Goal: Find specific page/section: Find specific page/section

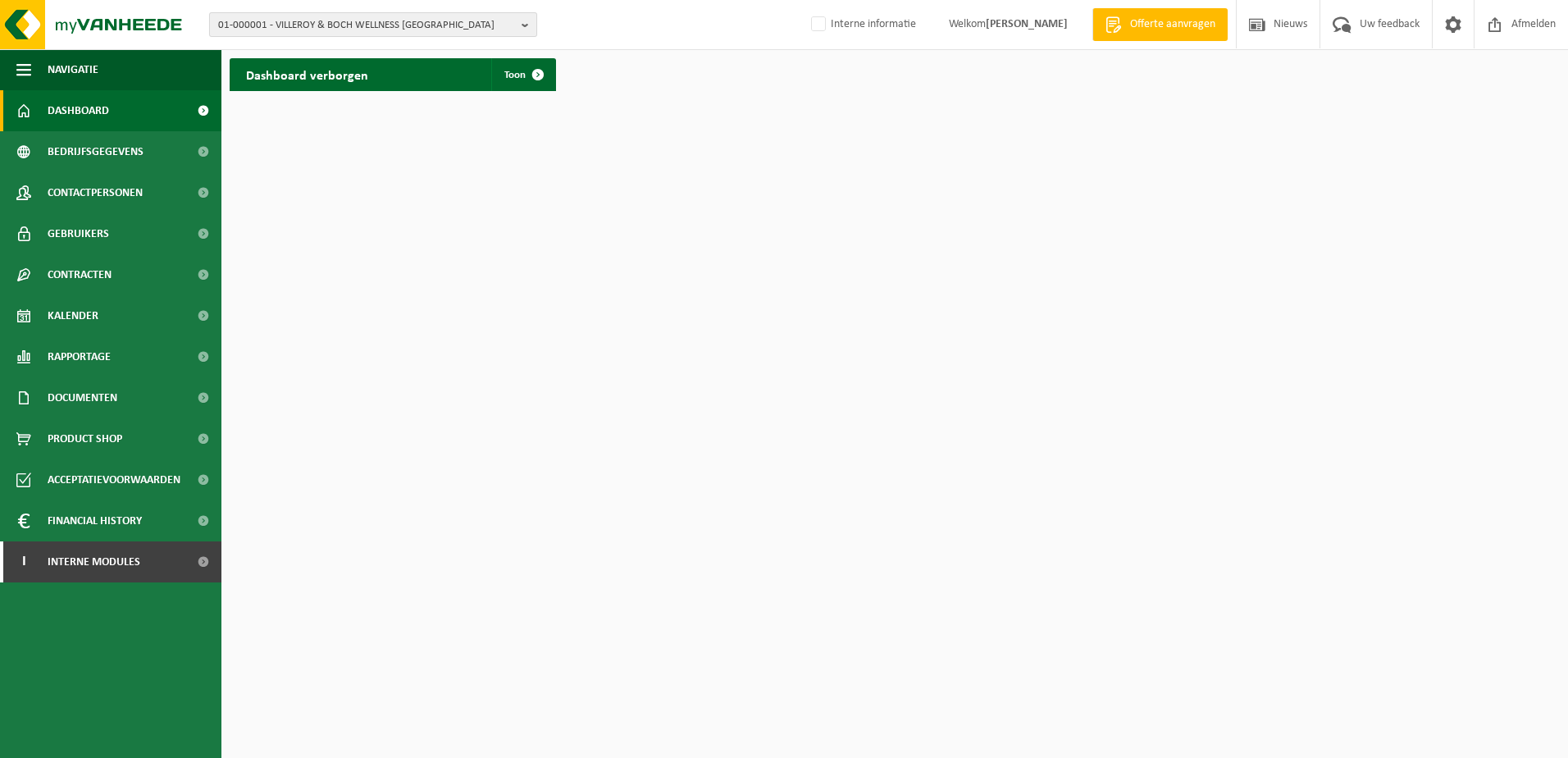
click at [523, 22] on b "button" at bounding box center [528, 24] width 15 height 23
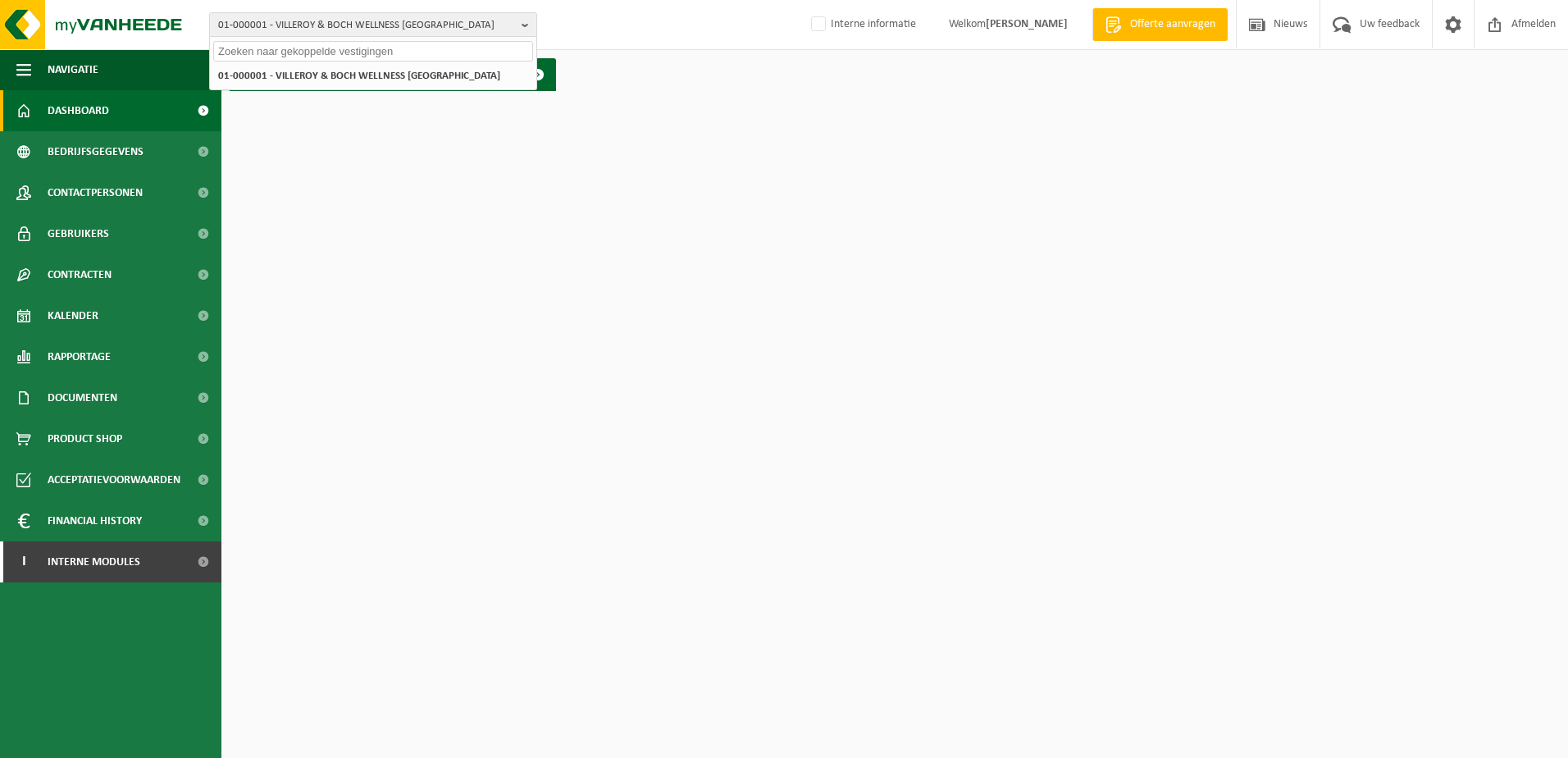
click at [289, 50] on input "text" at bounding box center [374, 51] width 320 height 21
type input "wilkring"
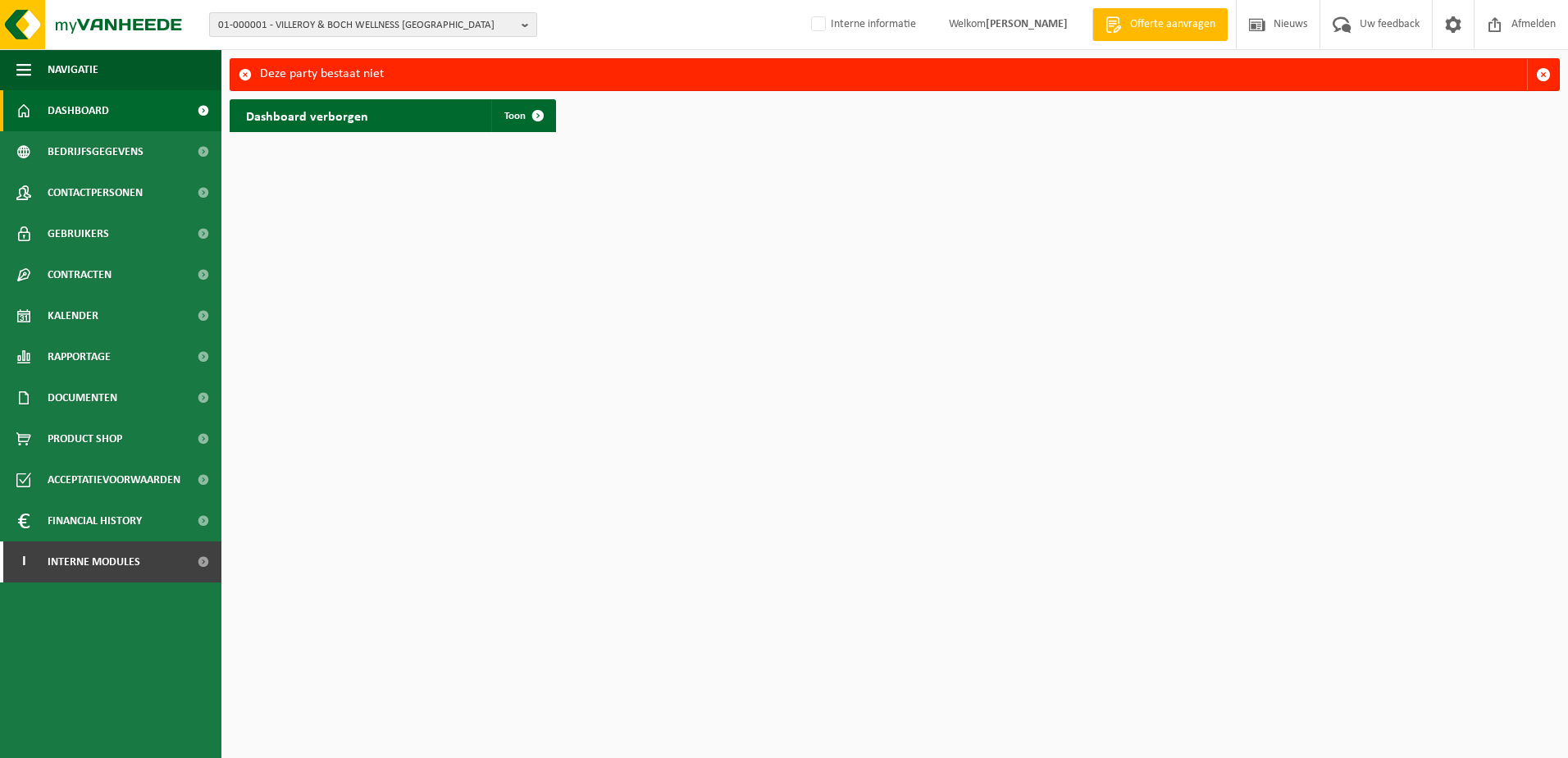
click at [529, 21] on b "button" at bounding box center [528, 24] width 15 height 23
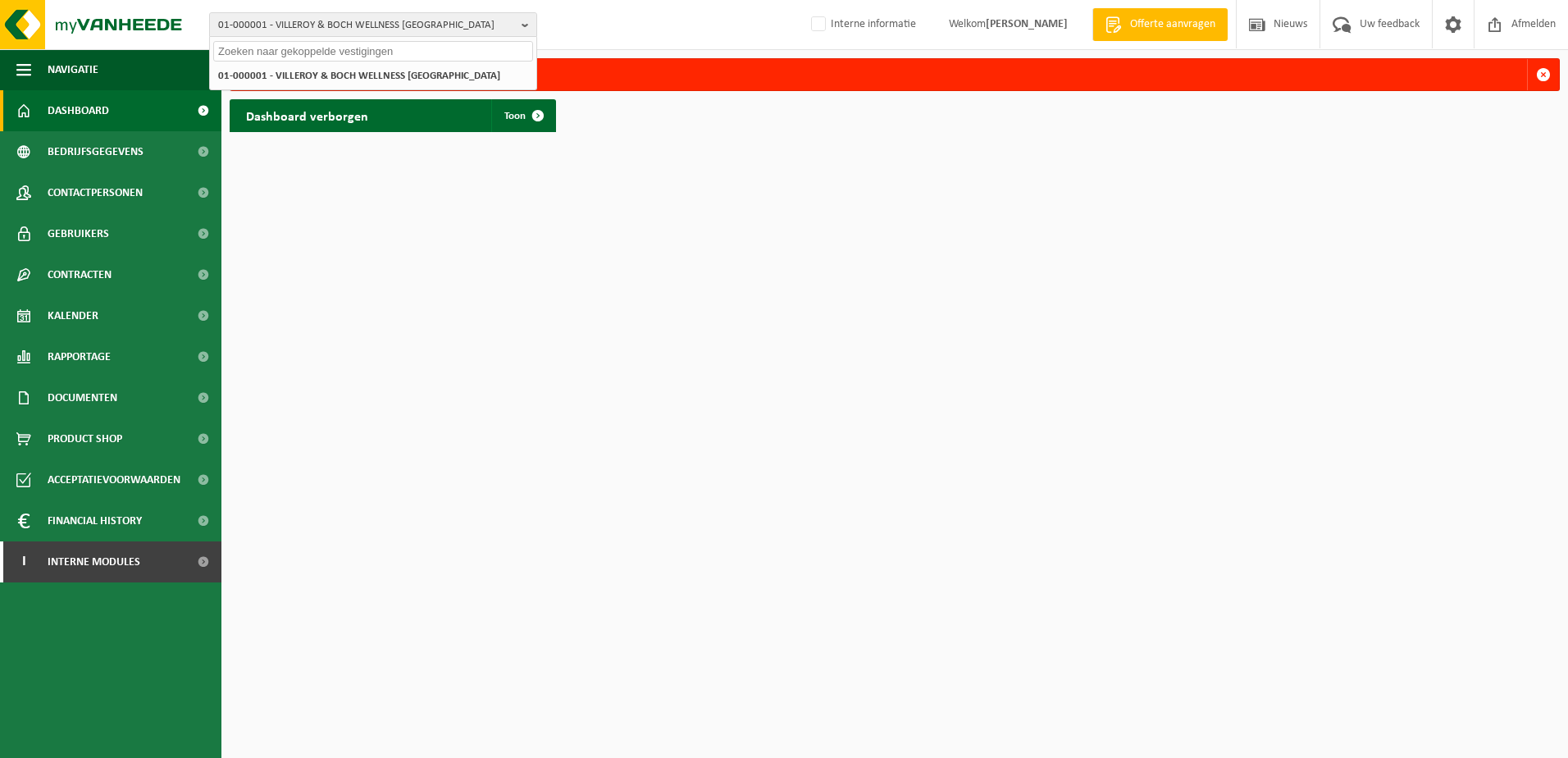
click at [340, 49] on input "text" at bounding box center [374, 51] width 320 height 21
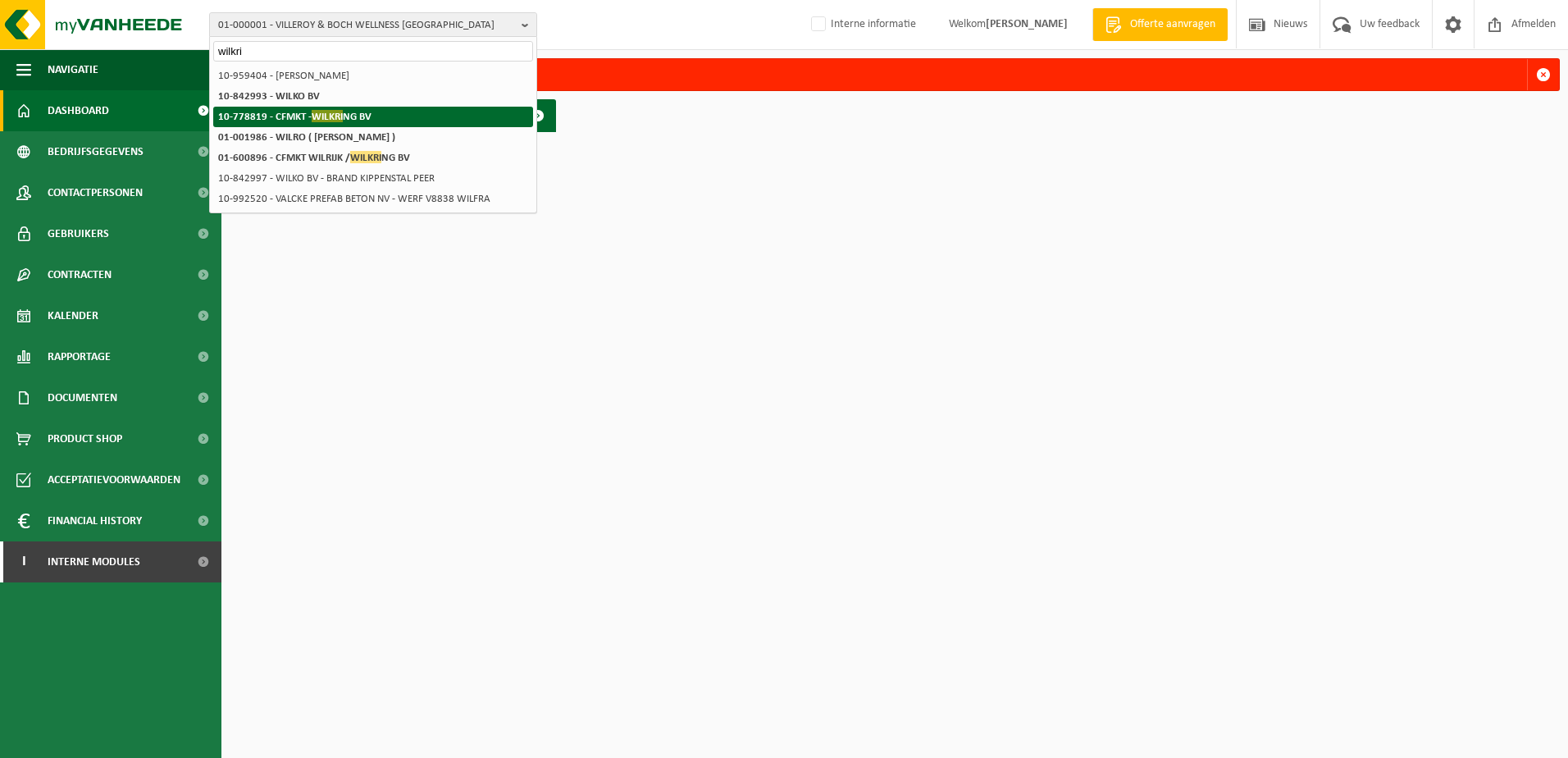
type input "wilkri"
click at [357, 119] on strong "10-778819 - CFMKT - WILKRI NG BV" at bounding box center [294, 116] width 153 height 12
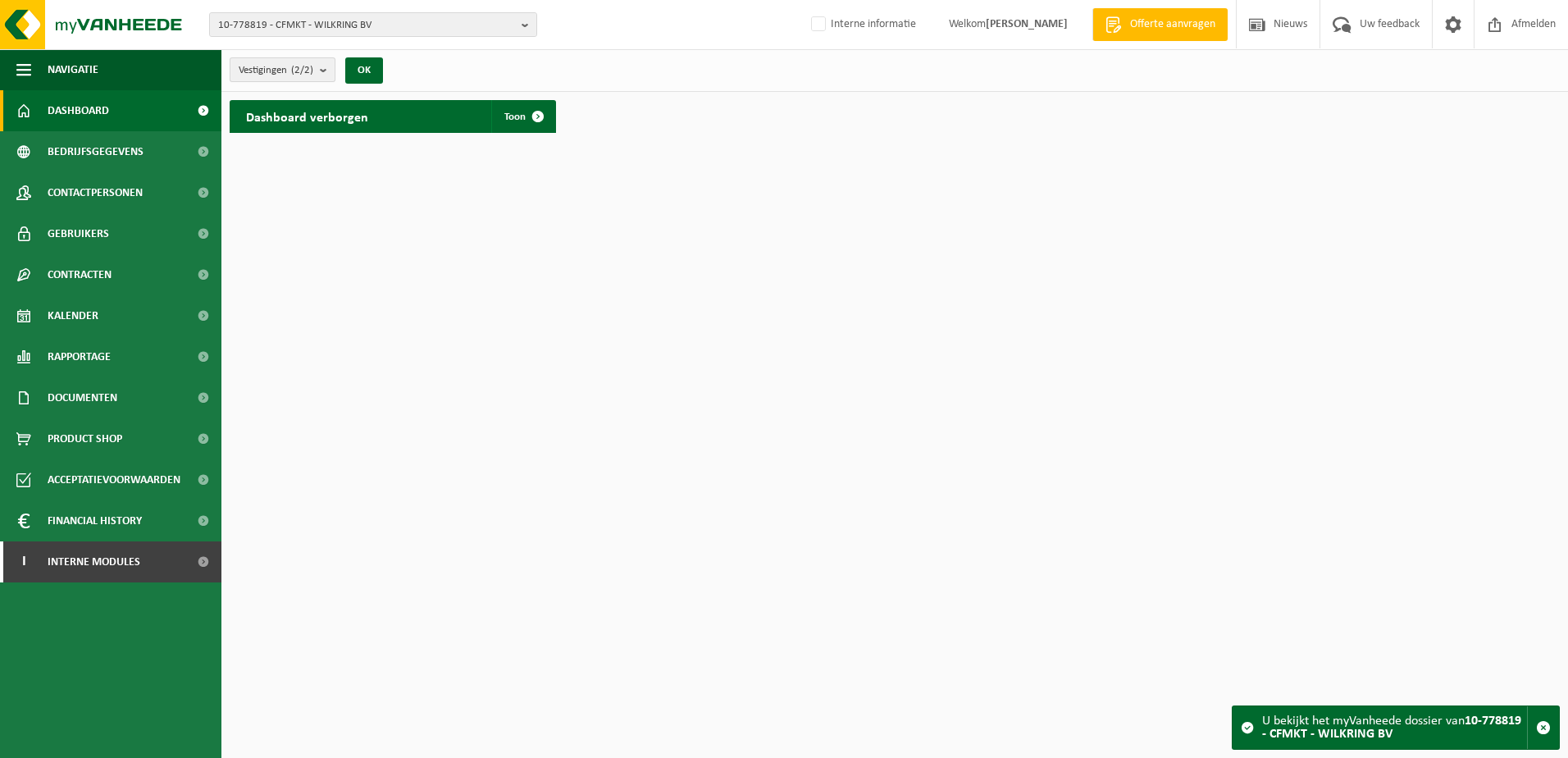
click at [322, 76] on button "Vestigingen (2/2)" at bounding box center [283, 69] width 106 height 24
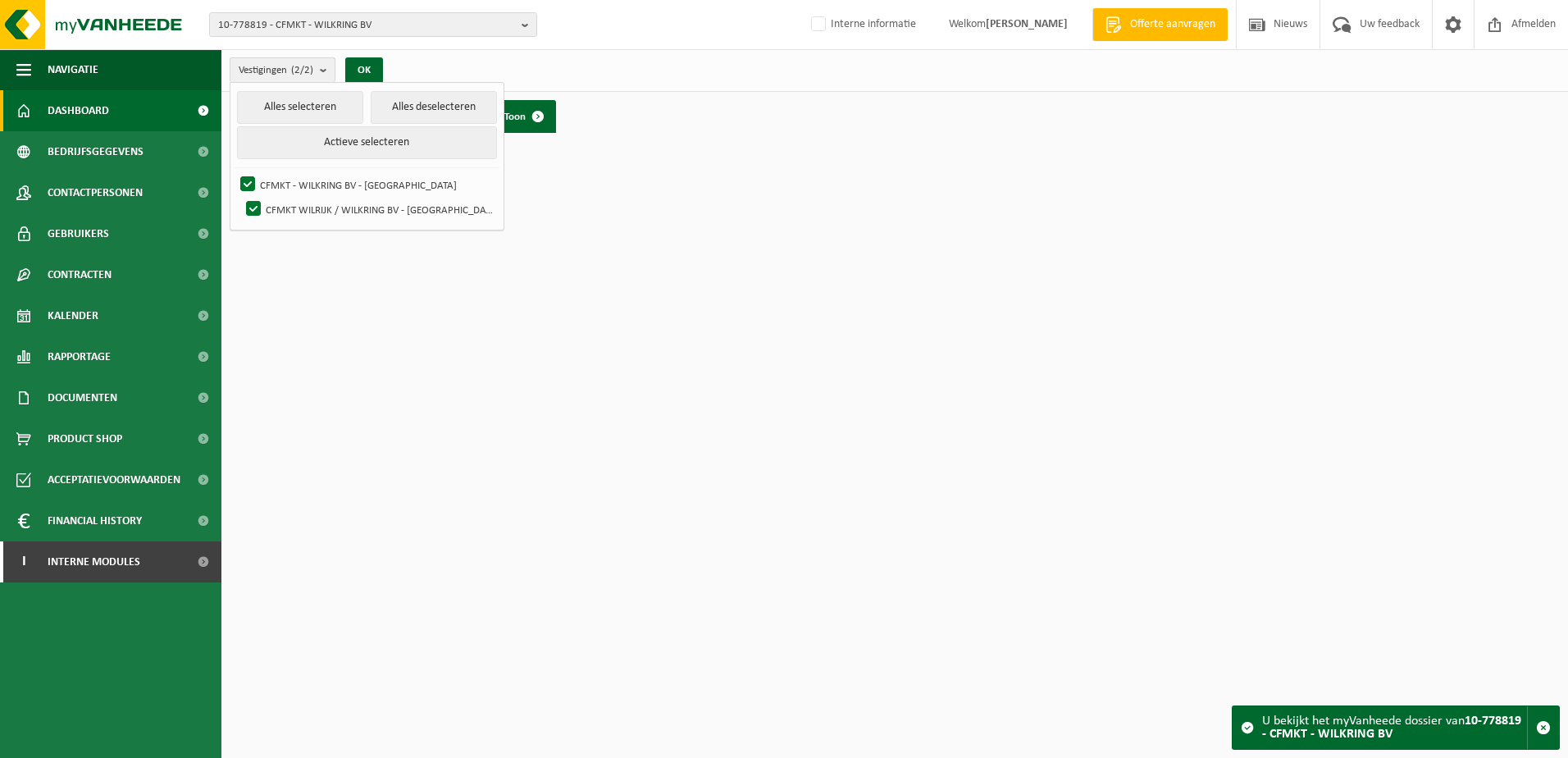
click at [322, 76] on button "Vestigingen (2/2)" at bounding box center [283, 69] width 106 height 24
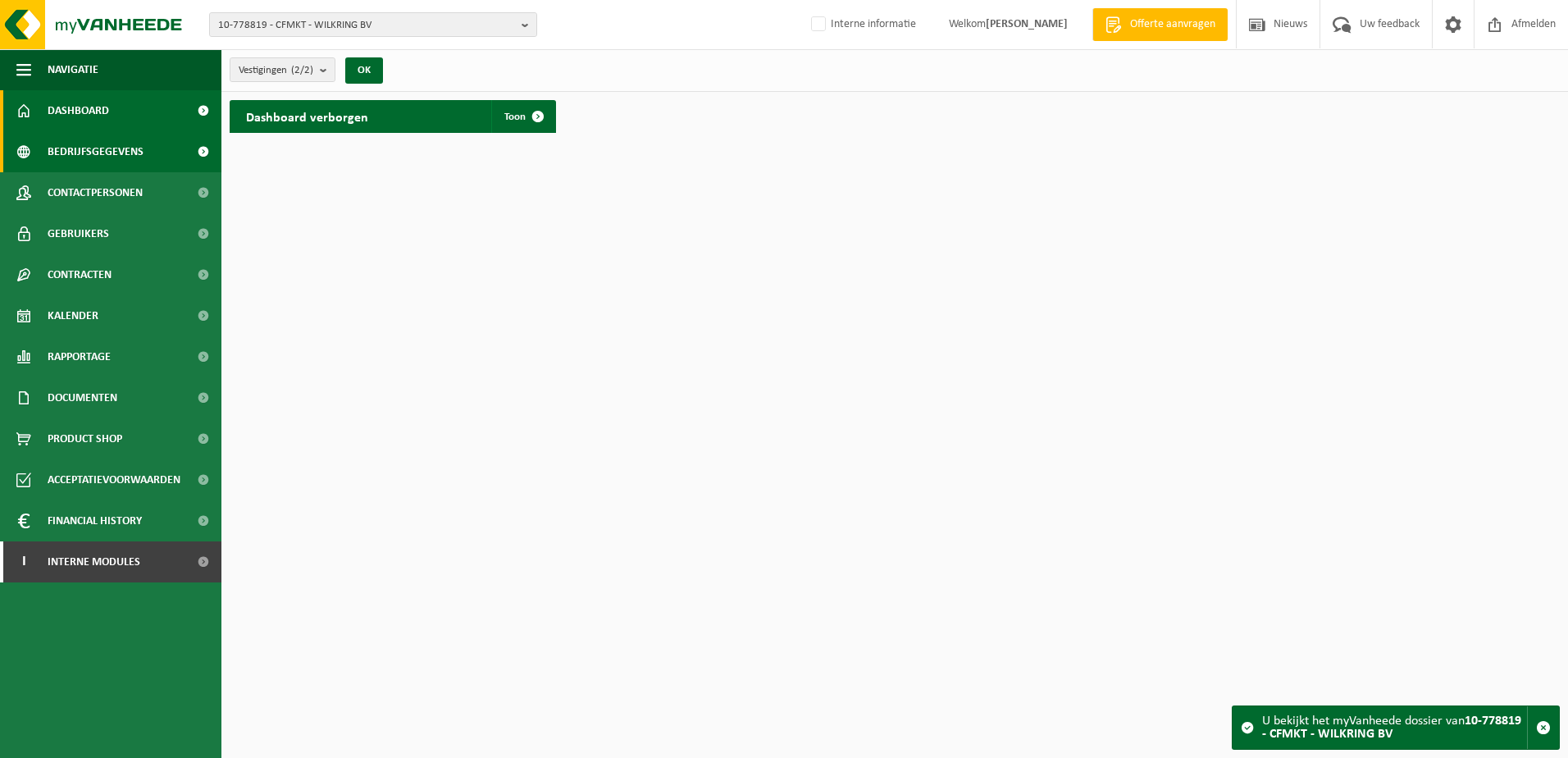
click at [99, 149] on span "Bedrijfsgegevens" at bounding box center [95, 151] width 96 height 41
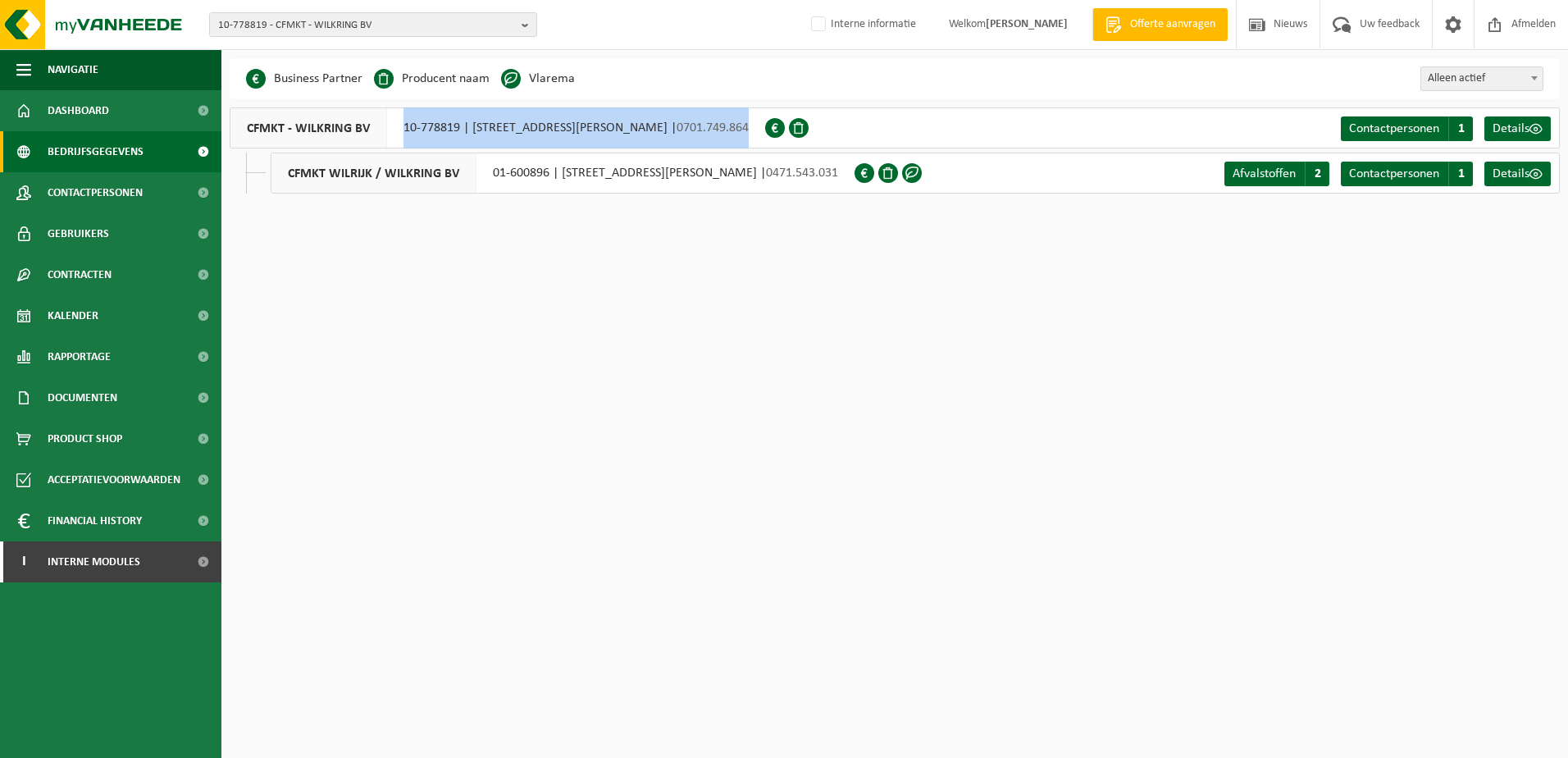
drag, startPoint x: 813, startPoint y: 126, endPoint x: 400, endPoint y: 138, distance: 413.2
click at [400, 138] on div "CFMKT - WILKRING BV 10-778819 | PRINS BOUDEWIJNLAAN 146-148, 2610 WILRIJK | 070…" at bounding box center [497, 127] width 535 height 41
